Goal: Transaction & Acquisition: Purchase product/service

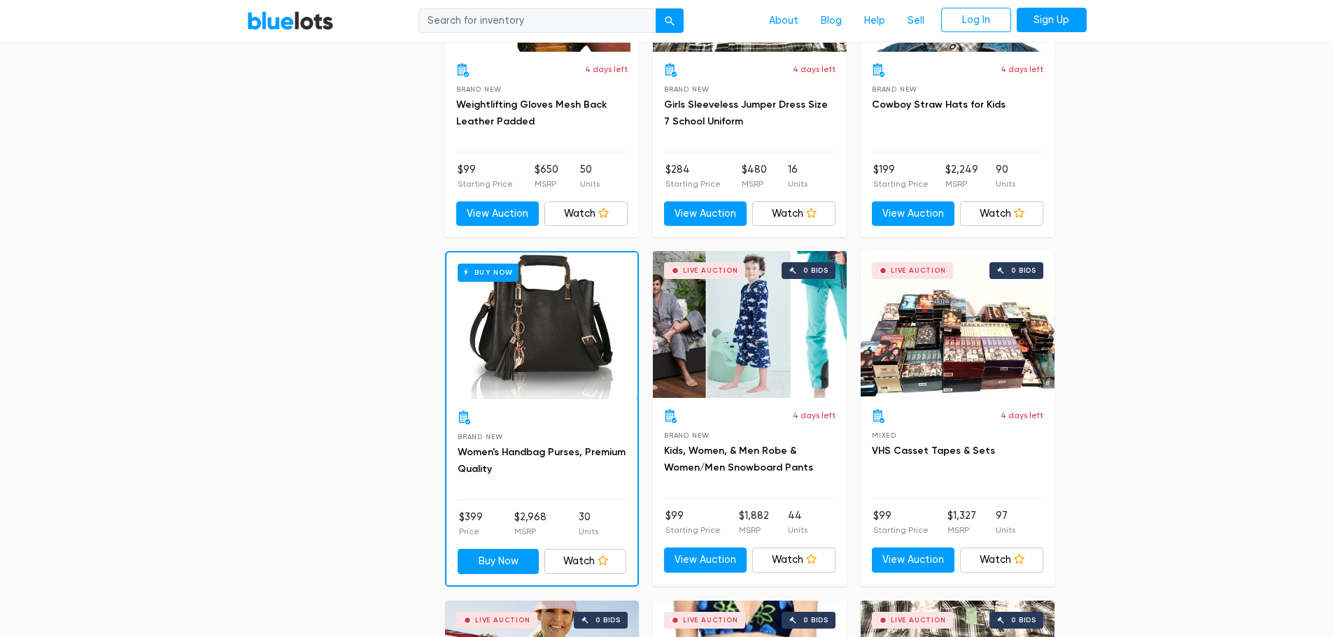
scroll to position [2029, 0]
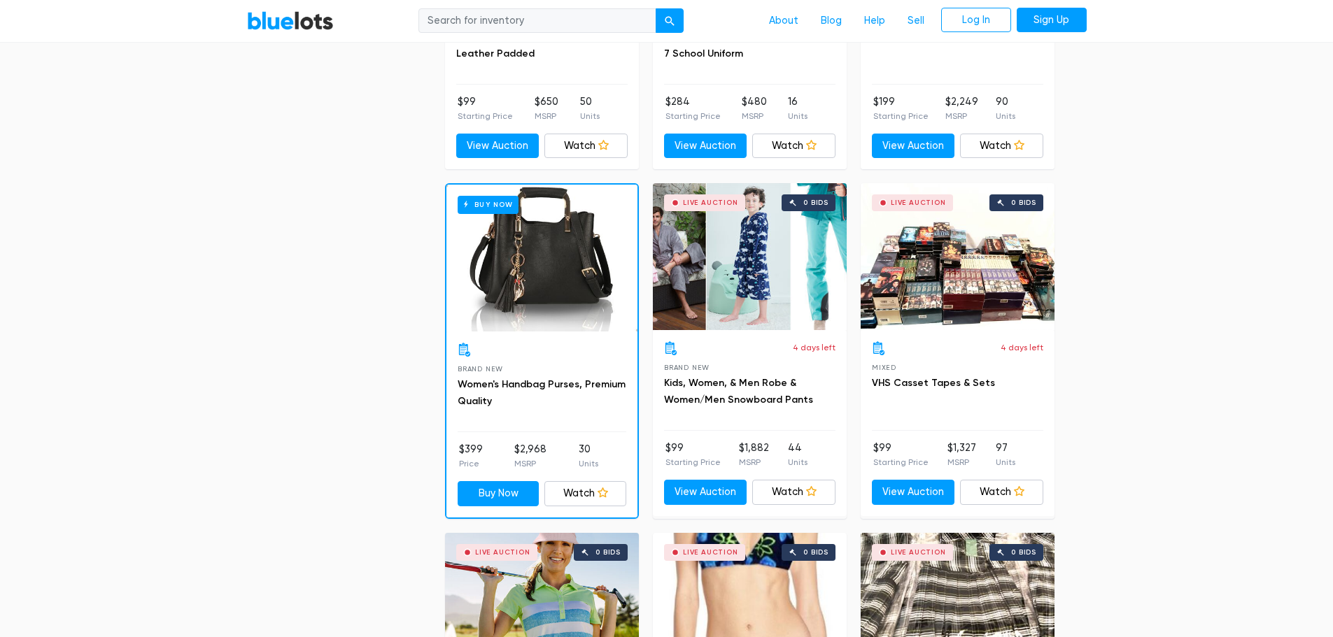
click at [566, 264] on div "Buy Now" at bounding box center [541, 258] width 191 height 147
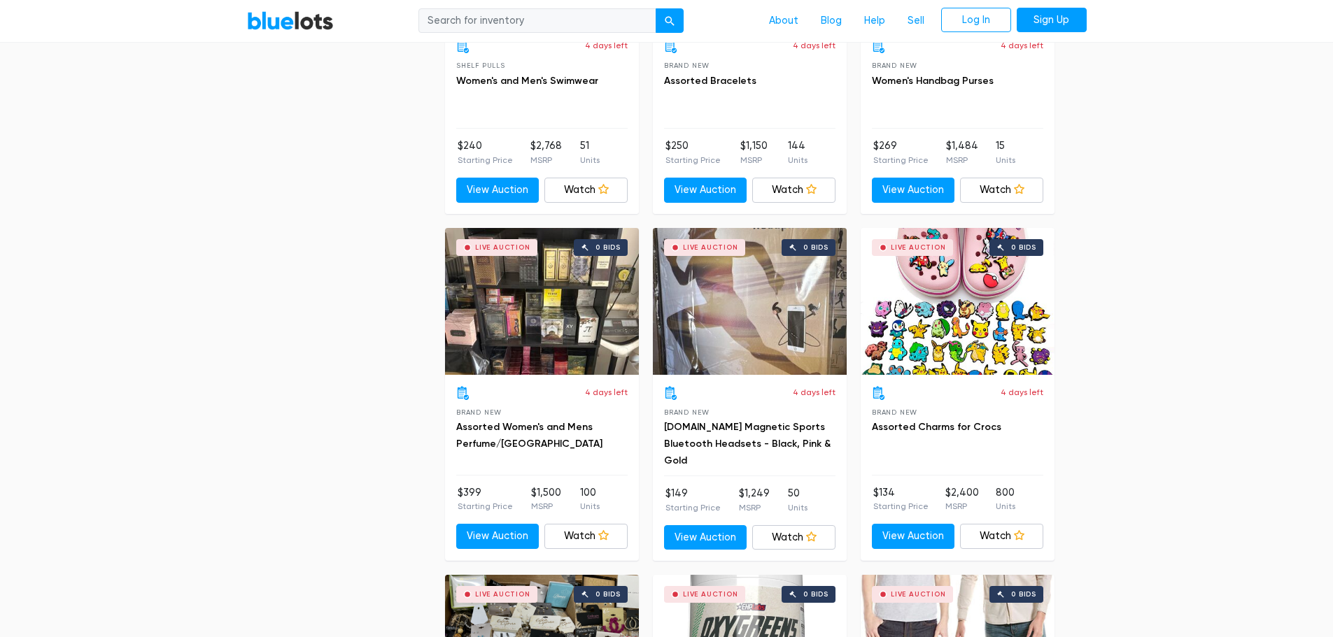
scroll to position [4776, 0]
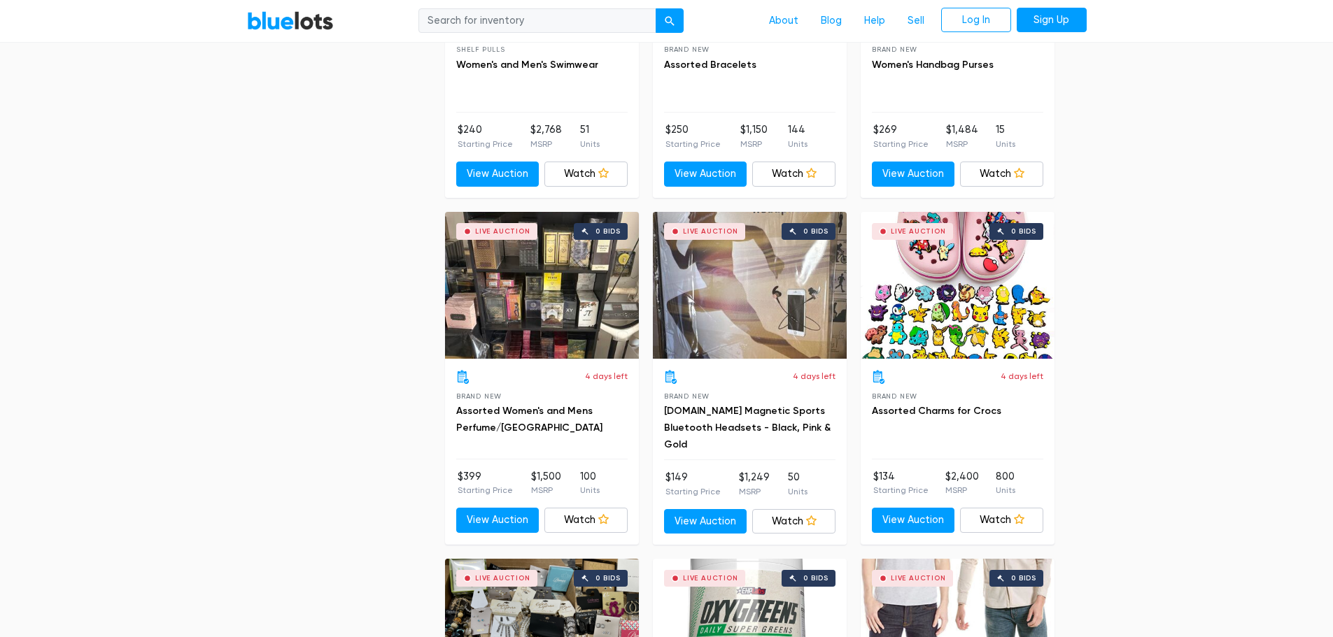
click at [507, 294] on div "Live Auction 0 bids" at bounding box center [542, 285] width 194 height 147
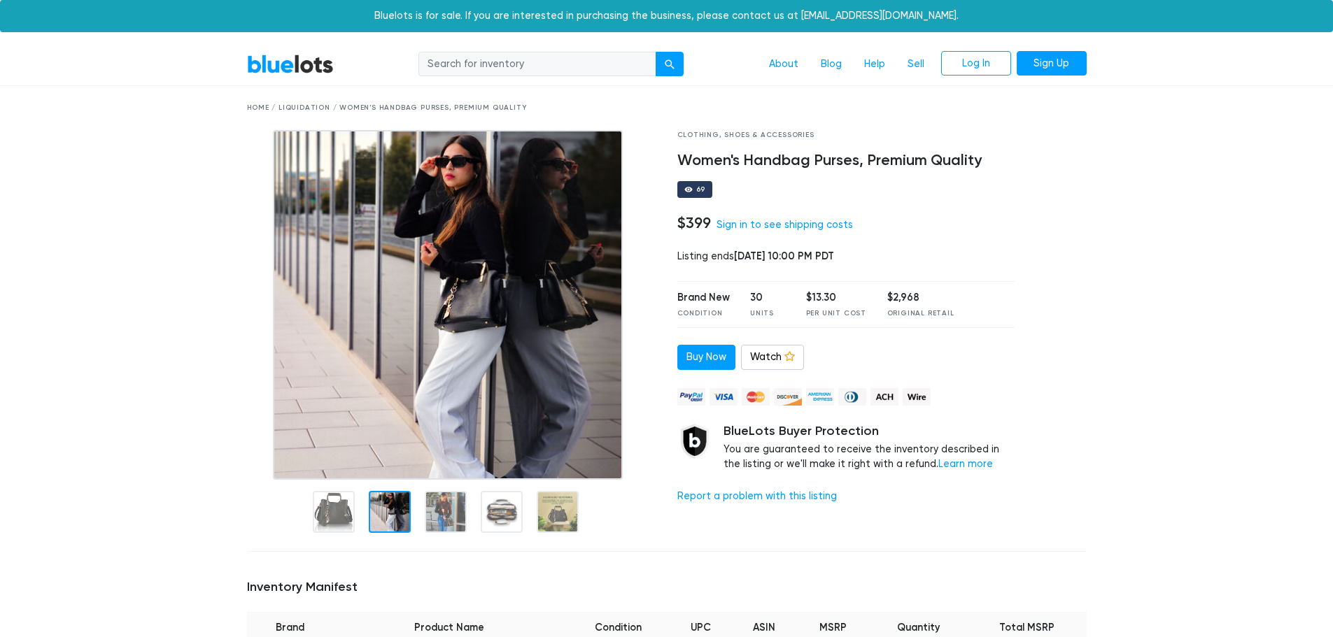
click at [388, 526] on div at bounding box center [390, 512] width 42 height 42
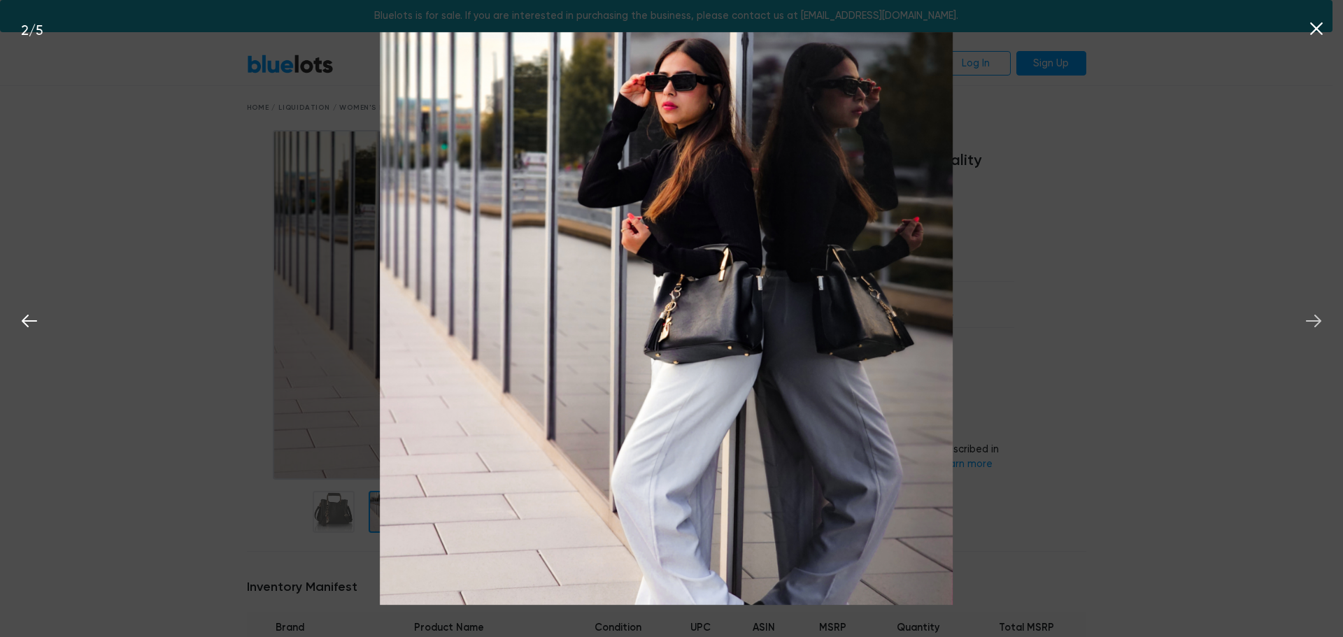
click at [1324, 318] on icon at bounding box center [1313, 321] width 21 height 21
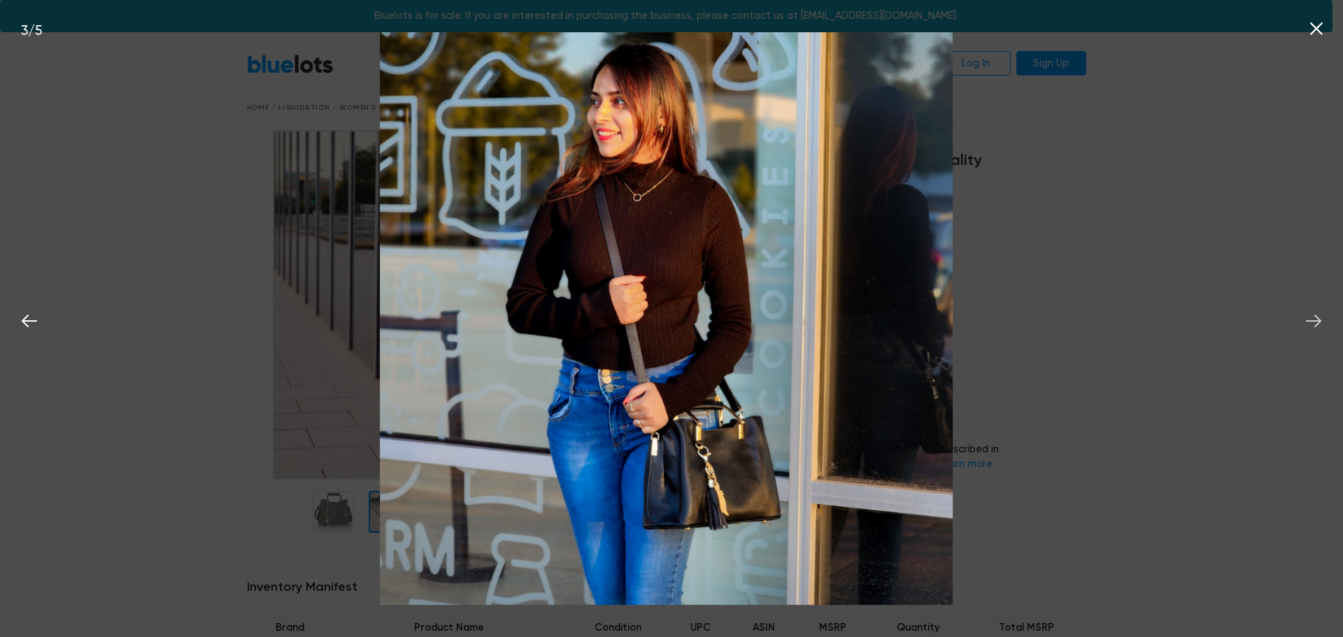
click at [1324, 318] on icon at bounding box center [1313, 321] width 21 height 21
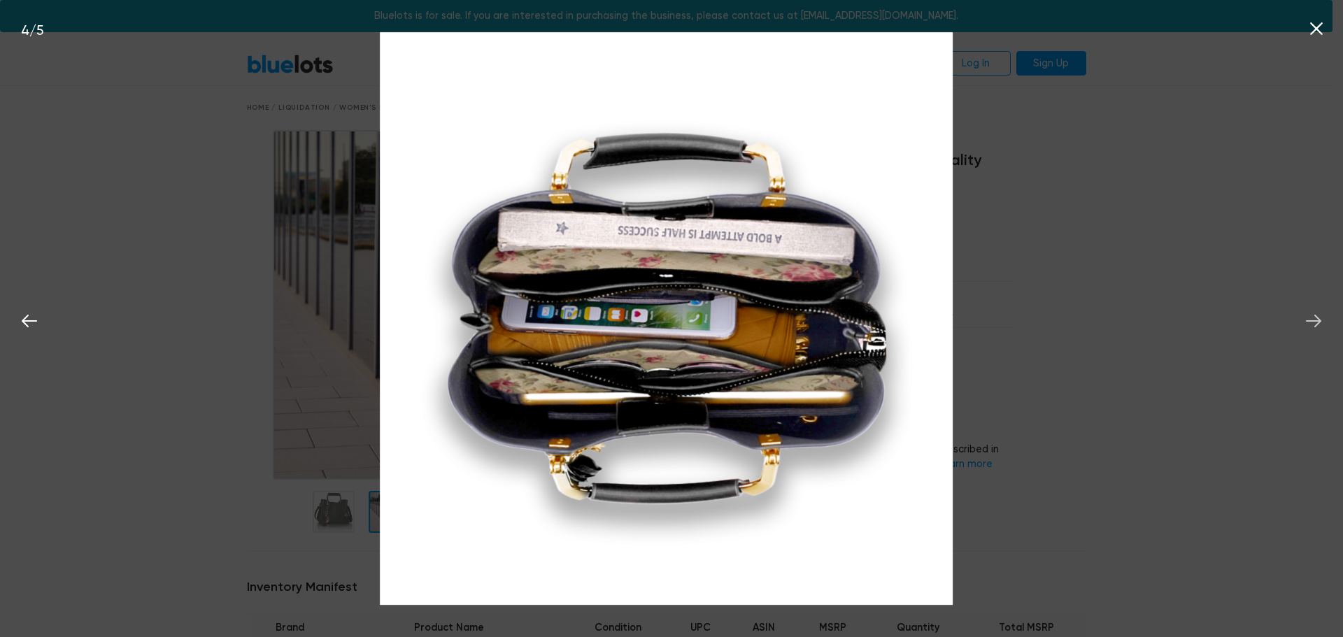
click at [1324, 318] on icon at bounding box center [1313, 321] width 21 height 21
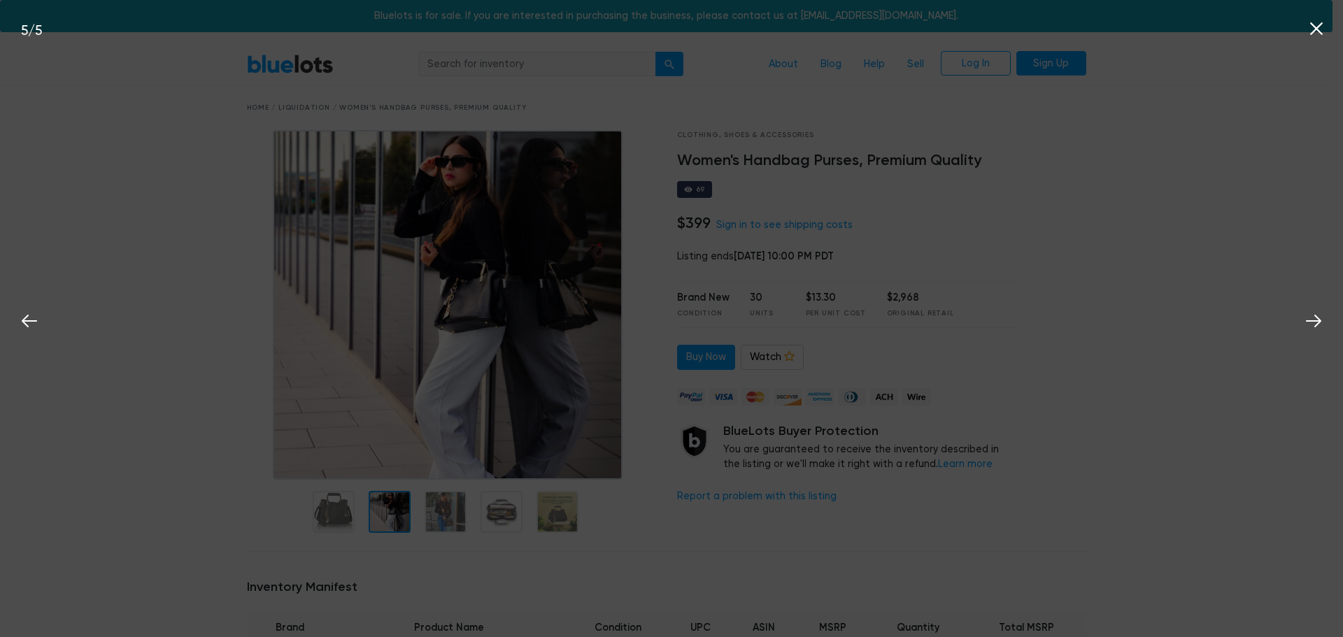
click at [1311, 30] on icon at bounding box center [1316, 28] width 21 height 21
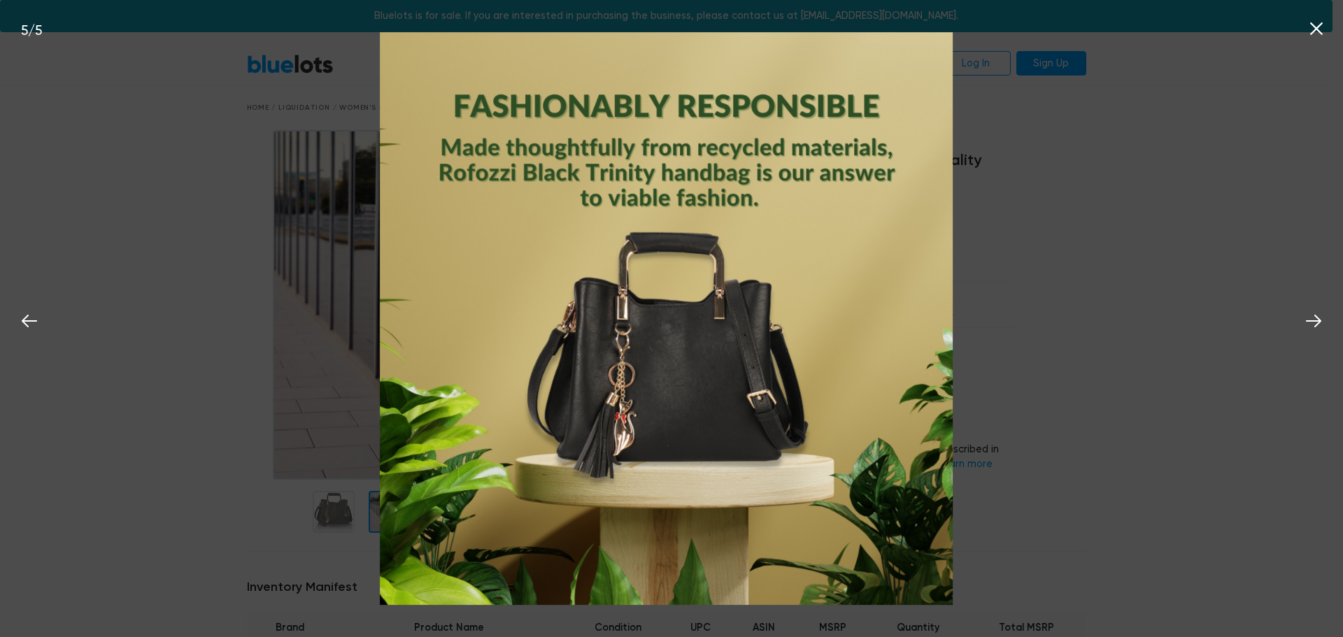
click at [1317, 30] on icon at bounding box center [1316, 28] width 13 height 13
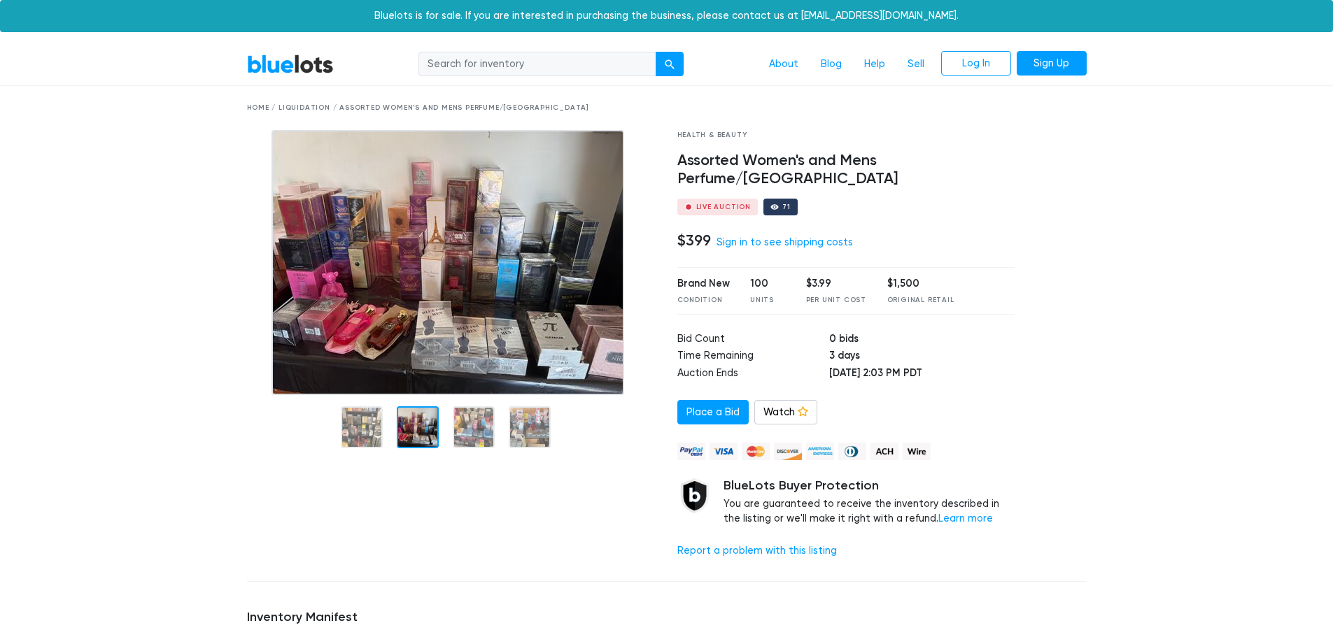
click at [417, 430] on div at bounding box center [418, 427] width 42 height 42
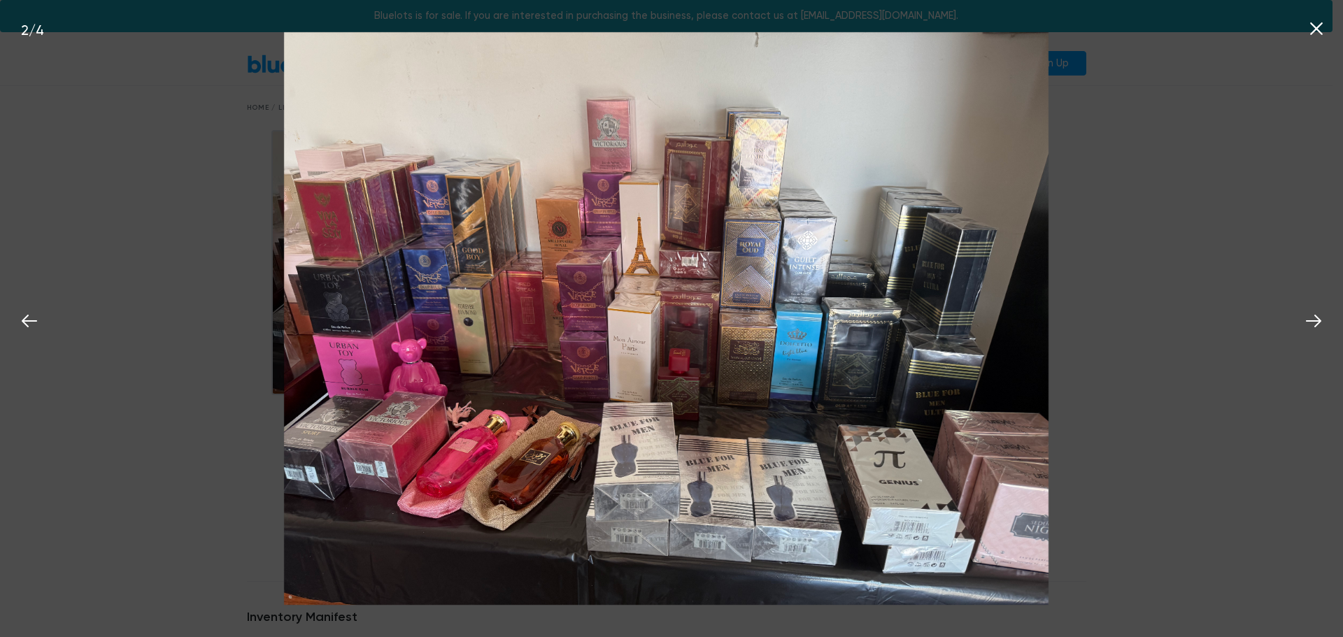
click at [773, 339] on img at bounding box center [666, 319] width 765 height 574
click at [1315, 318] on icon at bounding box center [1313, 321] width 21 height 21
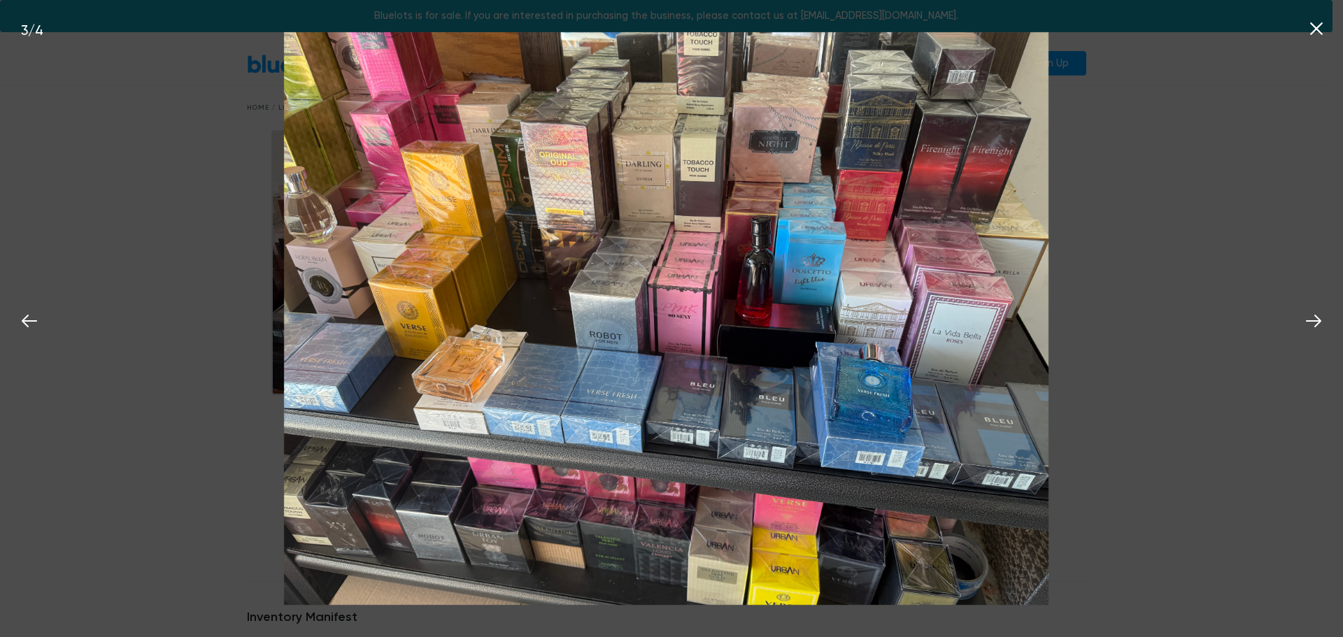
click at [1317, 28] on icon at bounding box center [1316, 28] width 13 height 13
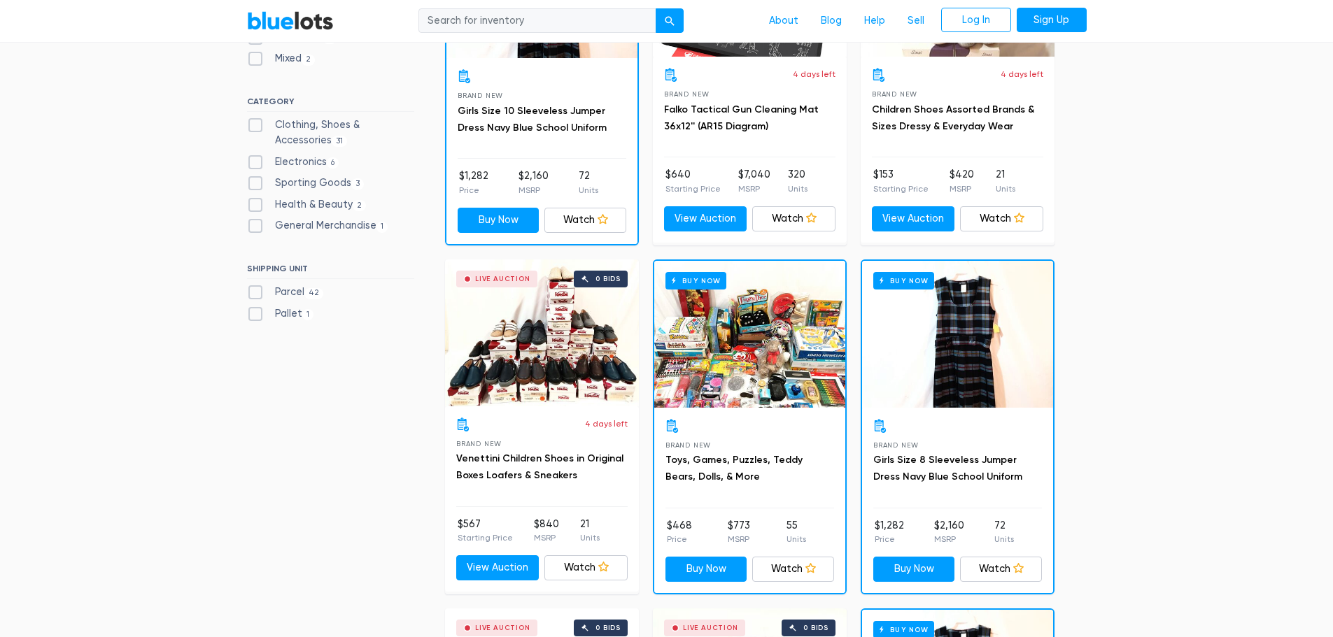
scroll to position [560, 0]
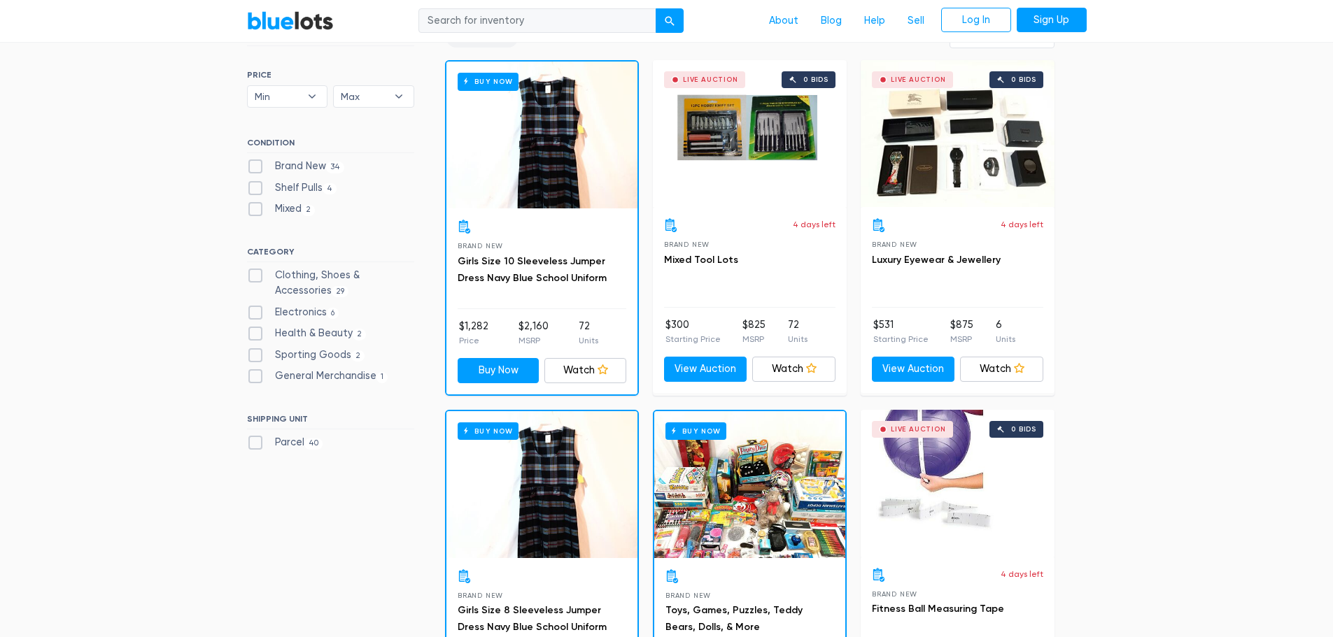
scroll to position [420, 0]
